Goal: Information Seeking & Learning: Learn about a topic

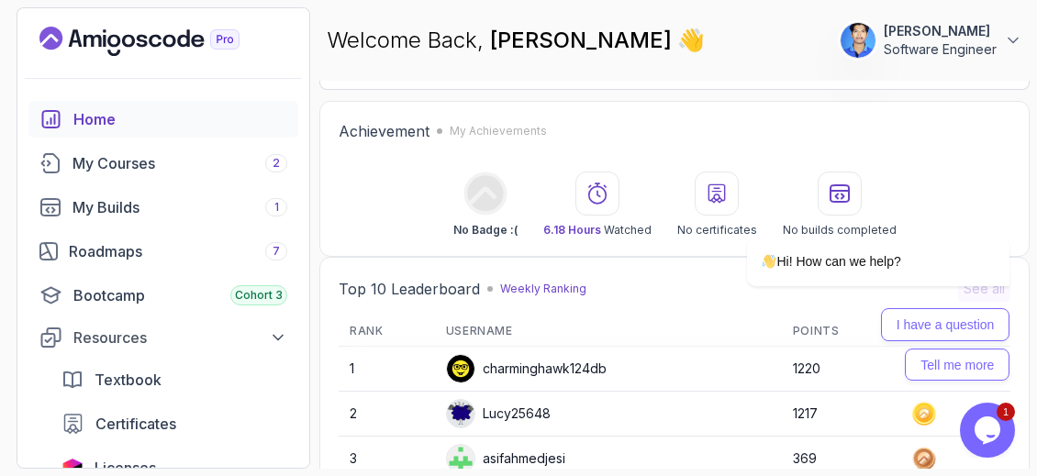
scroll to position [452, 0]
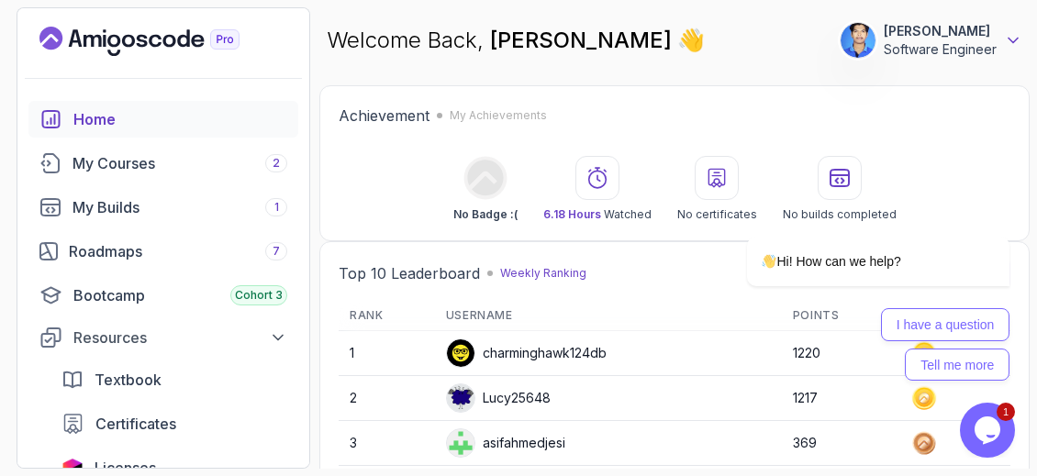
click at [1012, 38] on icon at bounding box center [1012, 40] width 18 height 18
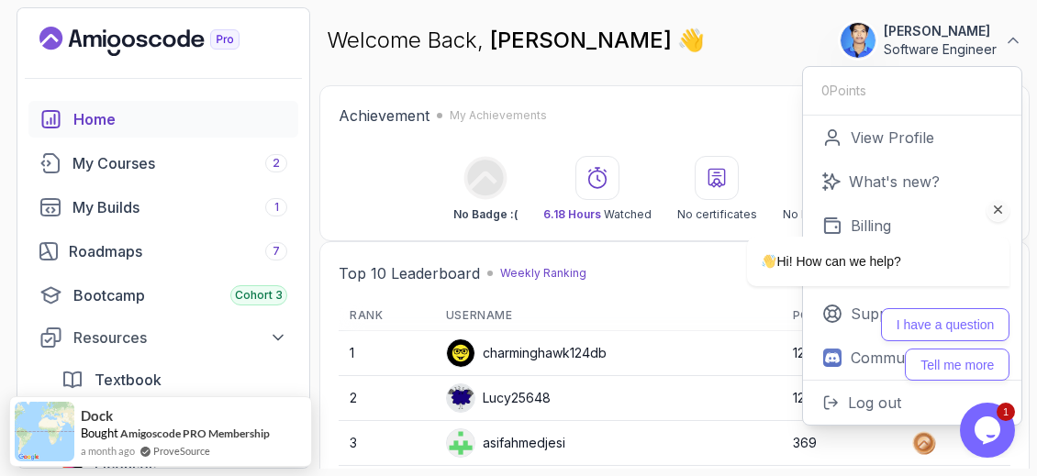
click at [891, 227] on div "Hi! How can we help? I have a question Tell me more" at bounding box center [854, 287] width 311 height 190
click at [859, 216] on div at bounding box center [854, 210] width 311 height 23
click at [838, 226] on div "Hi! How can we help? I have a question Tell me more" at bounding box center [854, 287] width 311 height 190
click at [756, 78] on div "Hi! How can we help? I have a question Tell me more" at bounding box center [853, 229] width 330 height 321
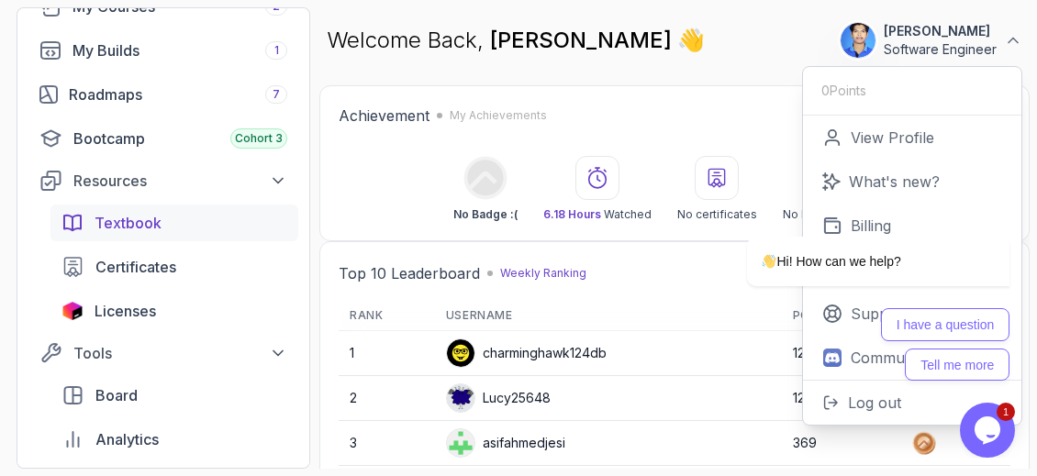
scroll to position [155, 0]
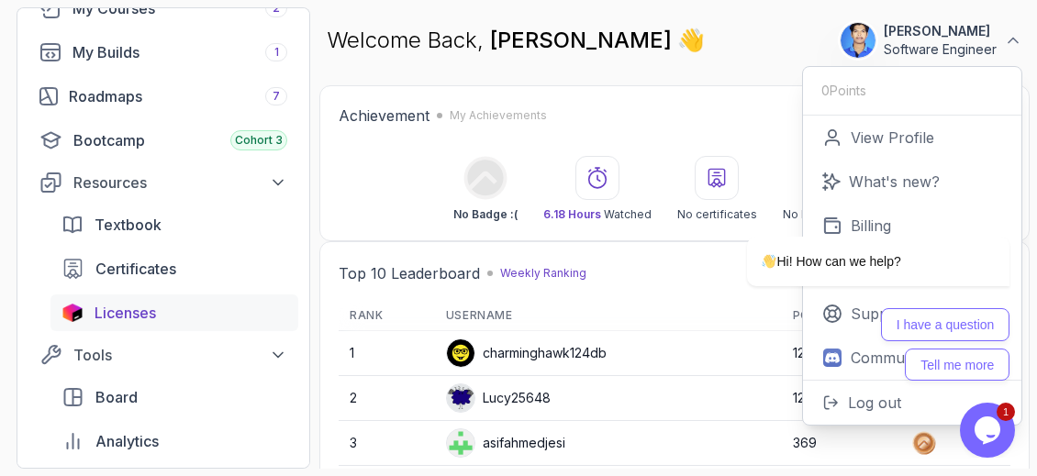
click at [139, 302] on span "Licenses" at bounding box center [124, 313] width 61 height 22
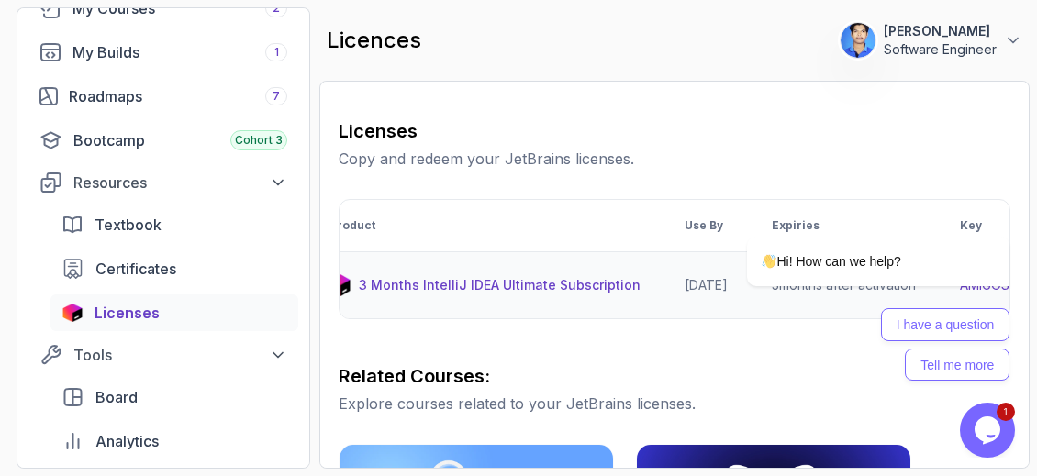
scroll to position [0, 35]
click at [995, 426] on icon "$i18n('chat', 'chat_widget')" at bounding box center [987, 430] width 26 height 28
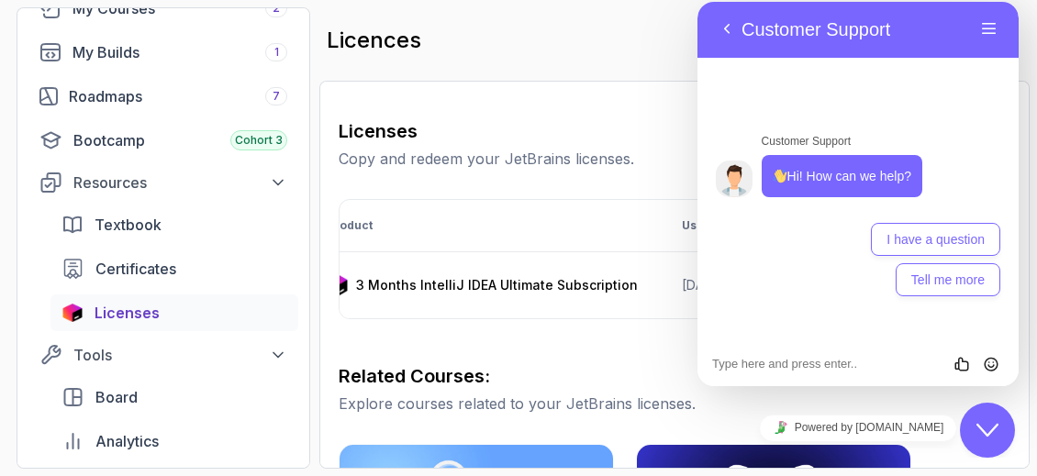
click at [980, 442] on button "Close Chat This icon closes the chat window." at bounding box center [986, 430] width 55 height 55
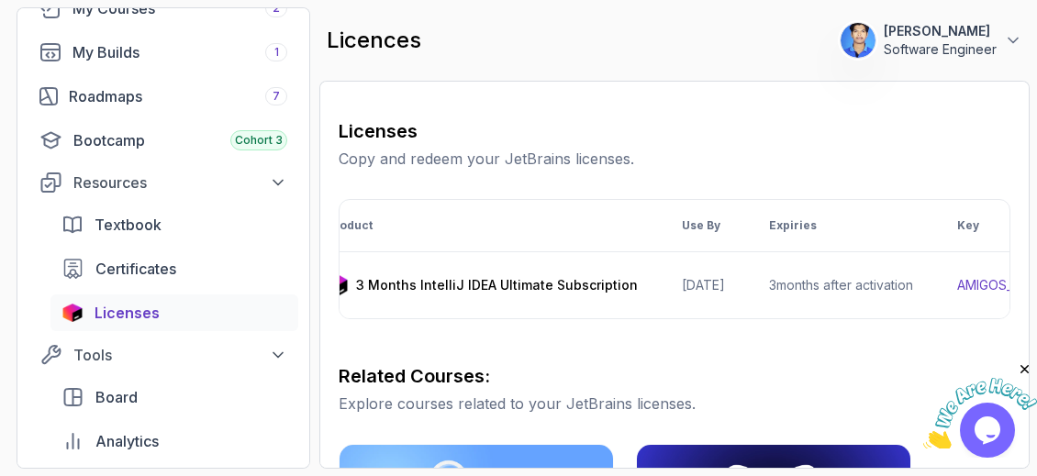
click at [1022, 367] on icon "Close" at bounding box center [1024, 369] width 17 height 17
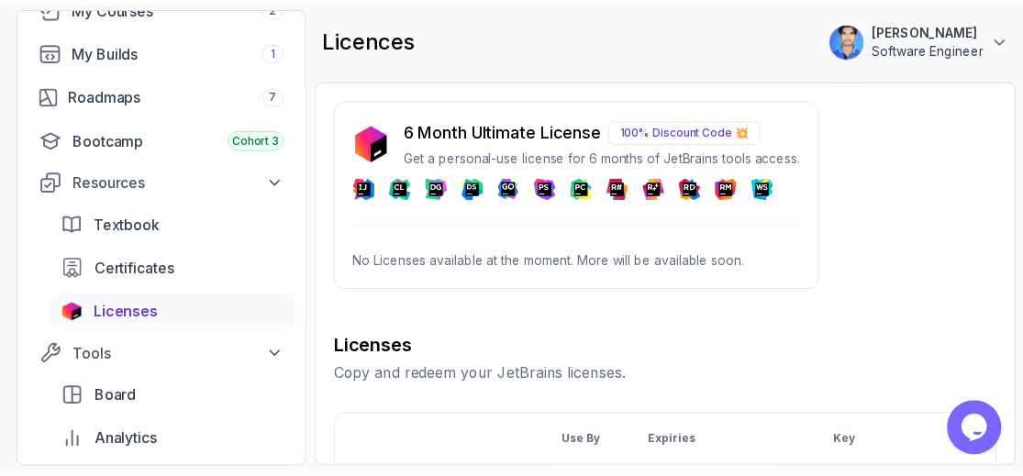
scroll to position [0, 0]
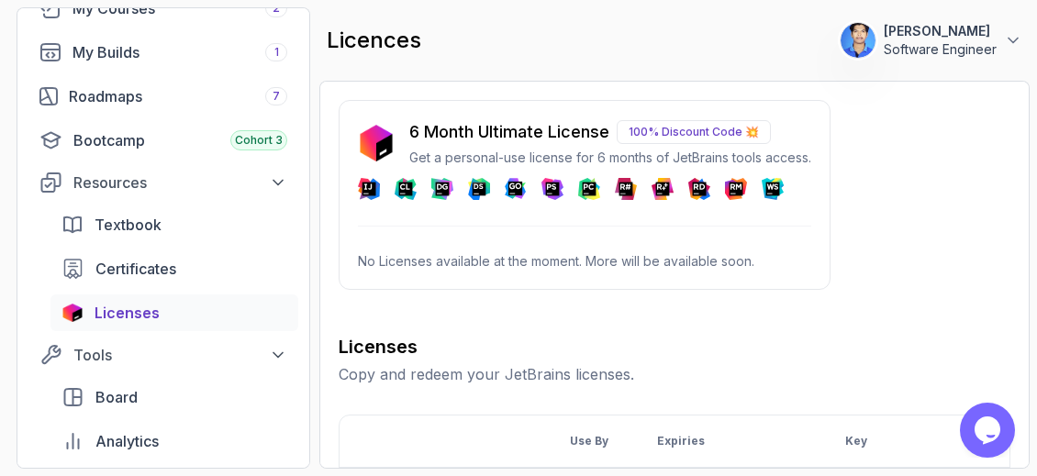
click at [402, 263] on p "No Licenses available at the moment. More will be available soon." at bounding box center [584, 261] width 453 height 18
click at [124, 263] on span "Certificates" at bounding box center [135, 269] width 81 height 22
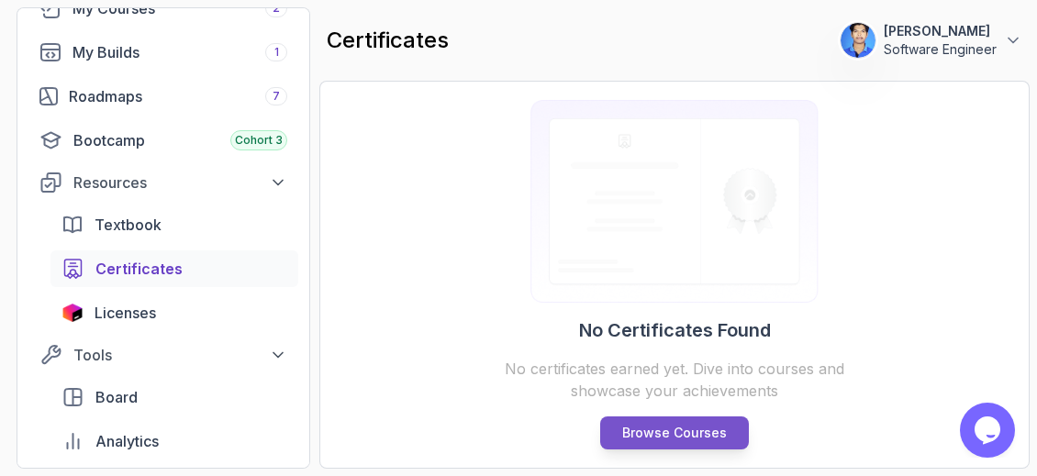
click at [685, 440] on p "Browse Courses" at bounding box center [674, 433] width 105 height 18
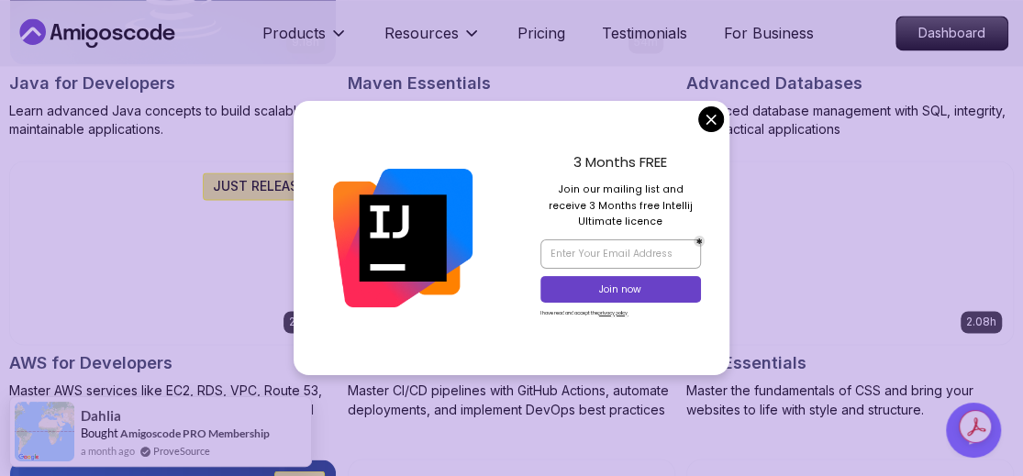
scroll to position [1337, 0]
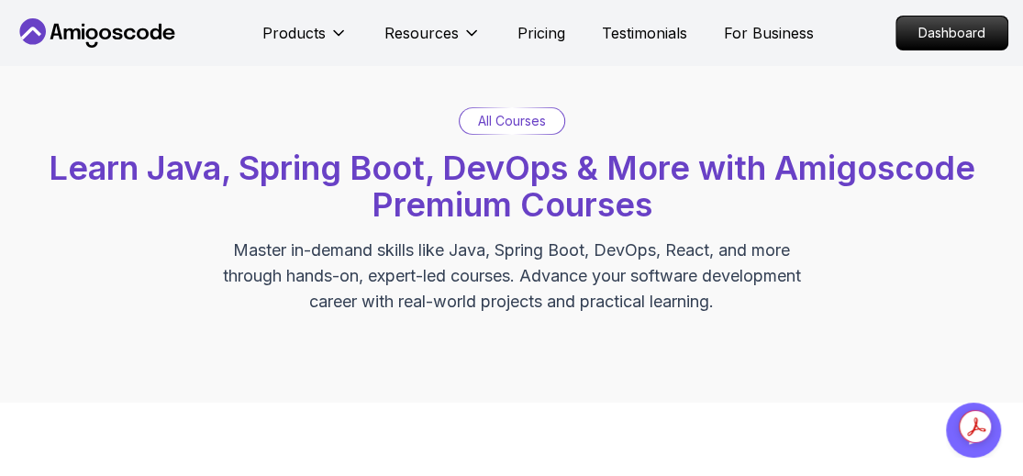
scroll to position [0, 0]
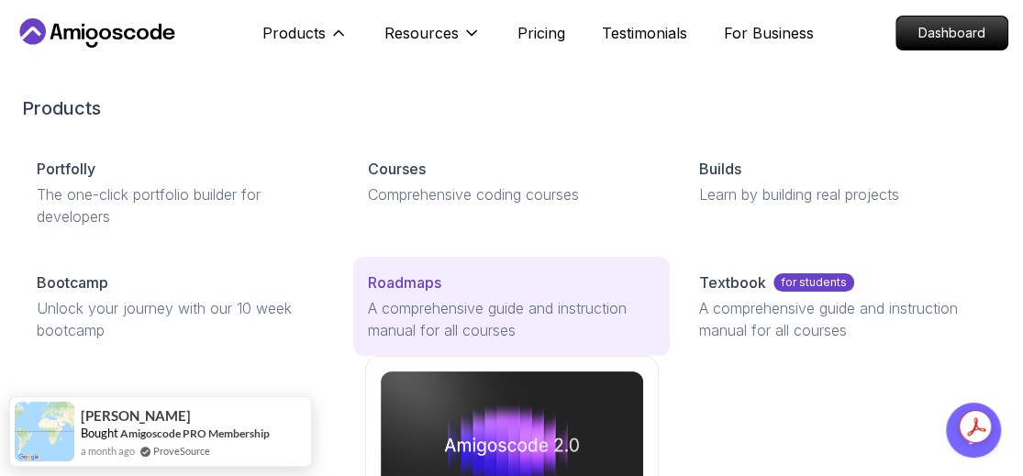
click at [392, 288] on p "Roadmaps" at bounding box center [404, 283] width 73 height 22
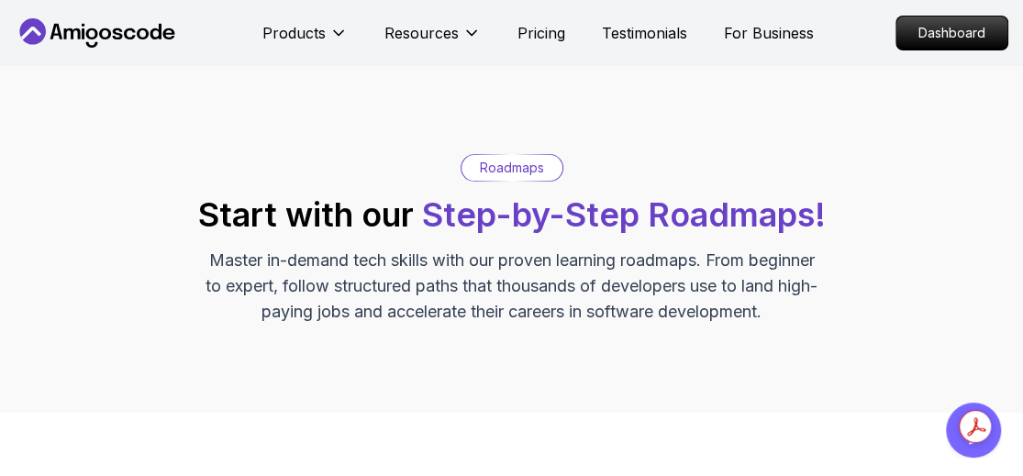
scroll to position [615, 0]
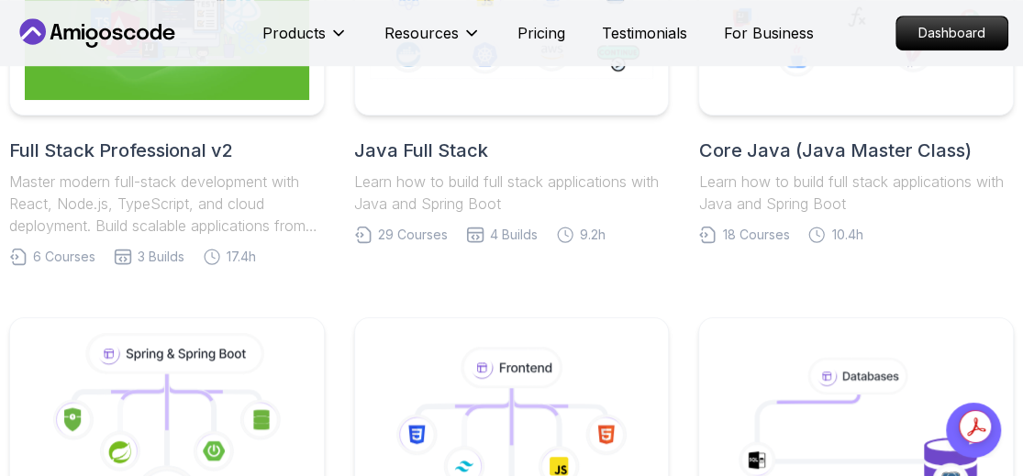
click at [776, 130] on link "Core Java (Java Master Class) Learn how to build full stack applications with J…" at bounding box center [856, 65] width 316 height 358
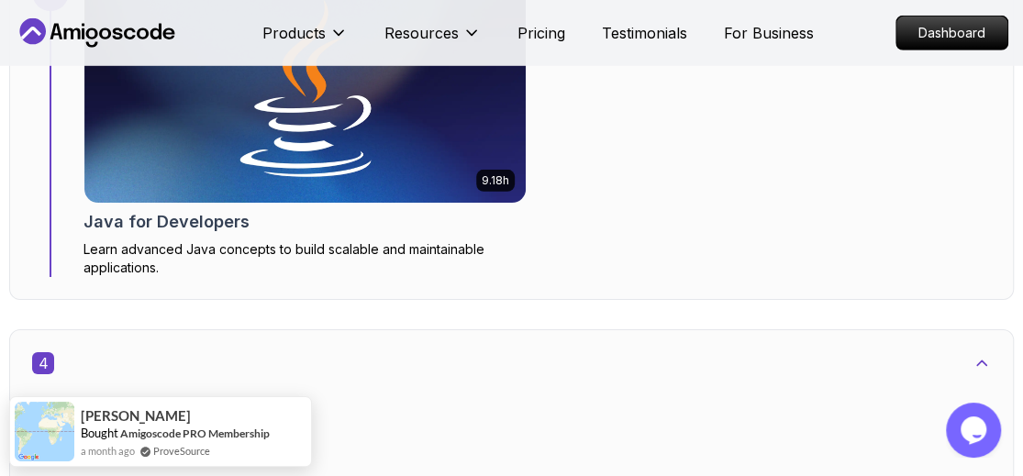
scroll to position [2700, 0]
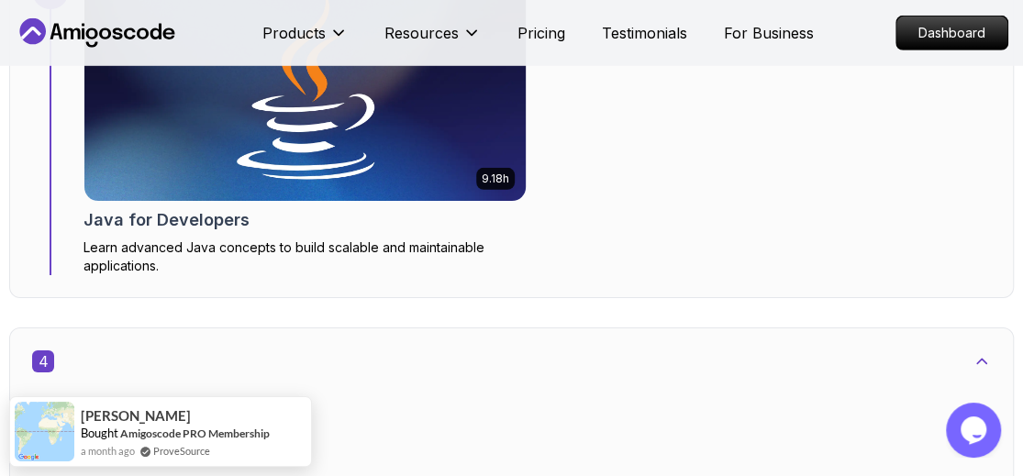
click at [476, 130] on img at bounding box center [304, 87] width 463 height 238
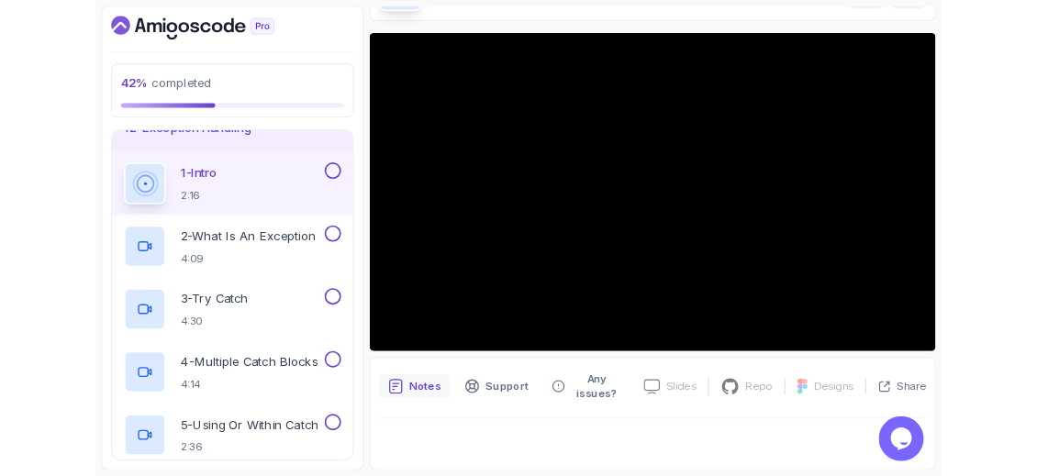
scroll to position [120, 0]
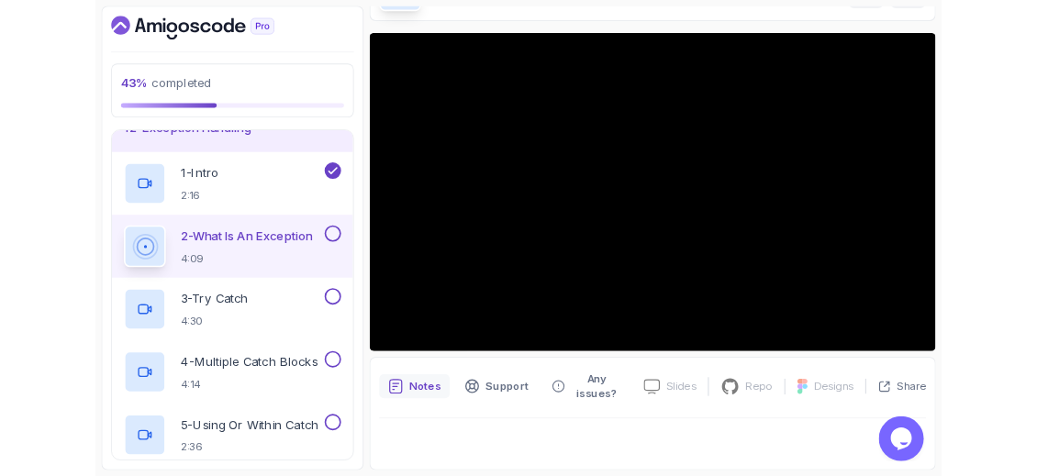
scroll to position [120, 0]
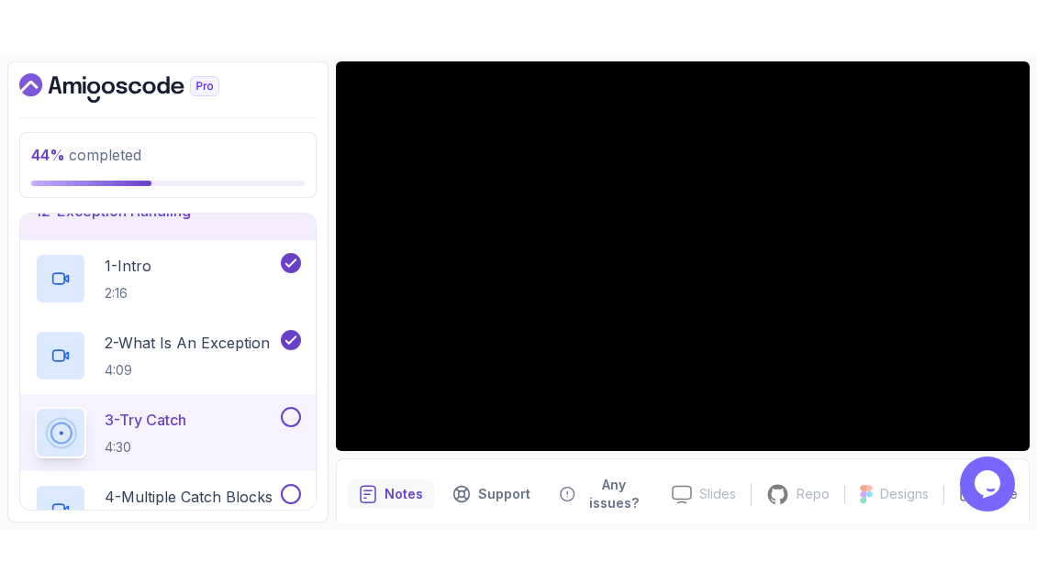
scroll to position [120, 0]
